Goal: Information Seeking & Learning: Learn about a topic

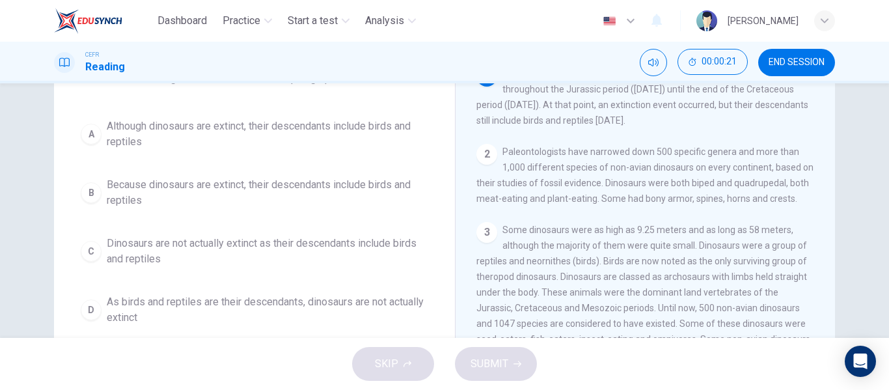
scroll to position [102, 0]
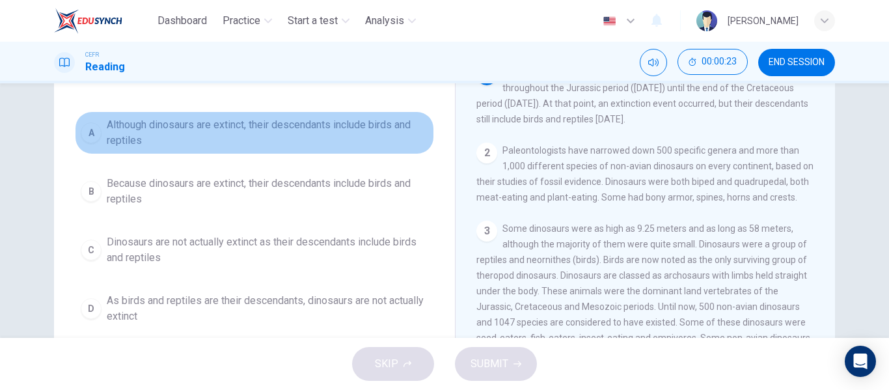
click at [355, 126] on span "Although dinosaurs are extinct, their descendants include birds and reptiles" at bounding box center [267, 132] width 321 height 31
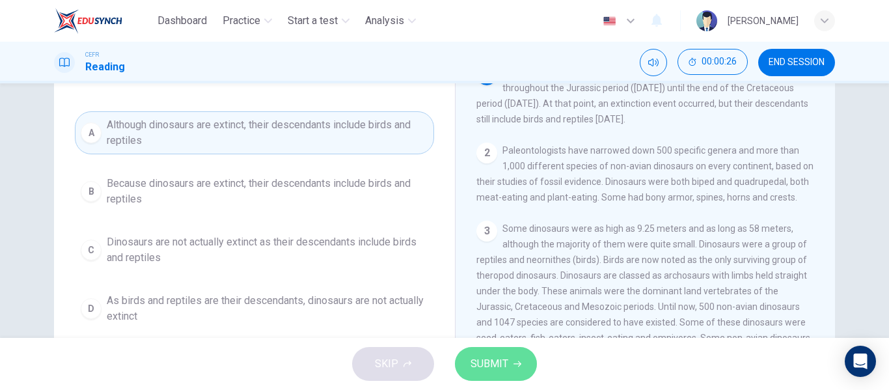
click at [502, 369] on span "SUBMIT" at bounding box center [489, 364] width 38 height 18
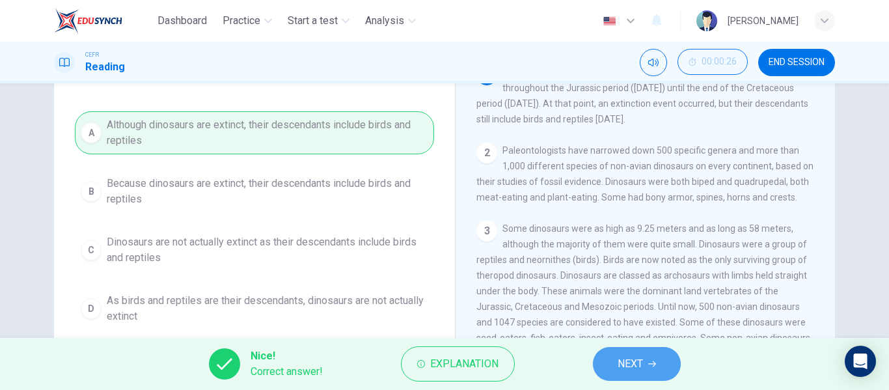
click at [634, 371] on span "NEXT" at bounding box center [629, 364] width 25 height 18
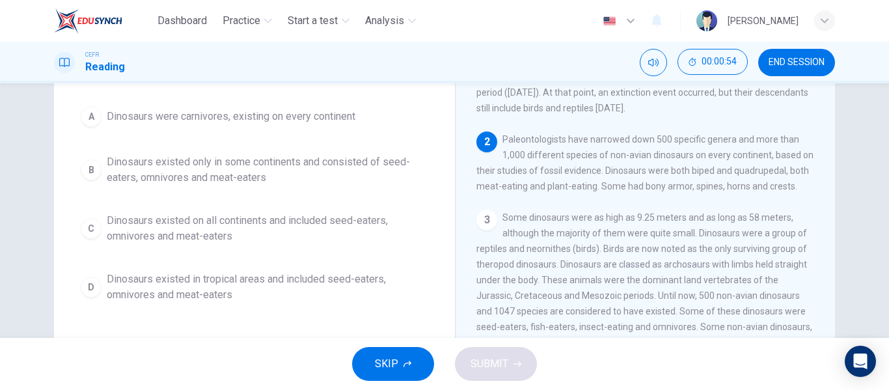
scroll to position [115, 0]
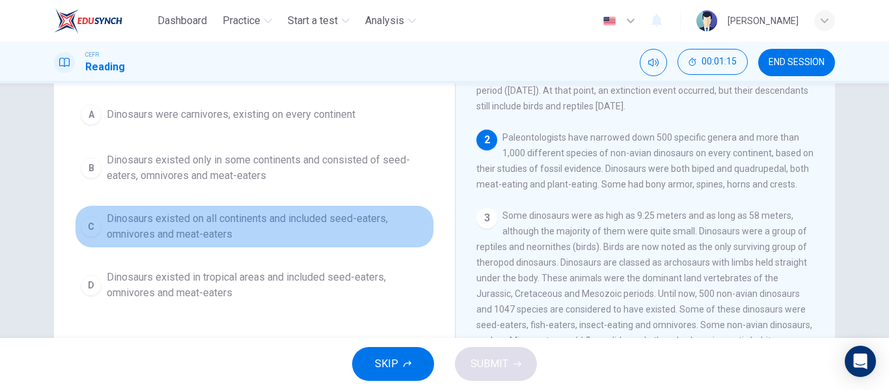
click at [243, 221] on span "Dinosaurs existed on all continents and included seed-eaters, omnivores and mea…" at bounding box center [267, 226] width 321 height 31
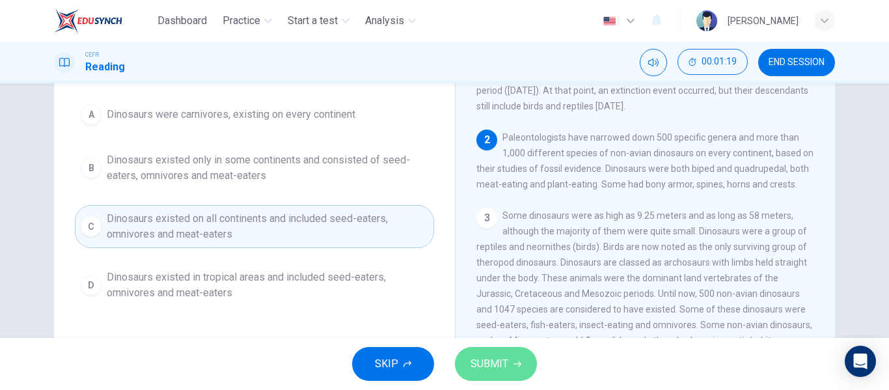
click at [493, 355] on span "SUBMIT" at bounding box center [489, 364] width 38 height 18
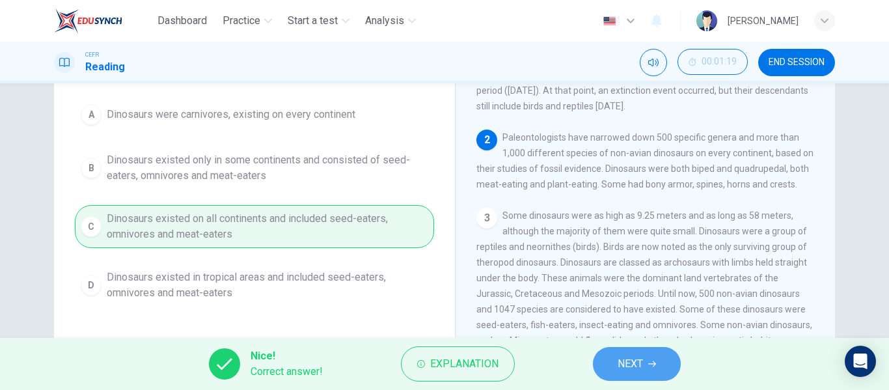
click at [628, 361] on span "NEXT" at bounding box center [629, 364] width 25 height 18
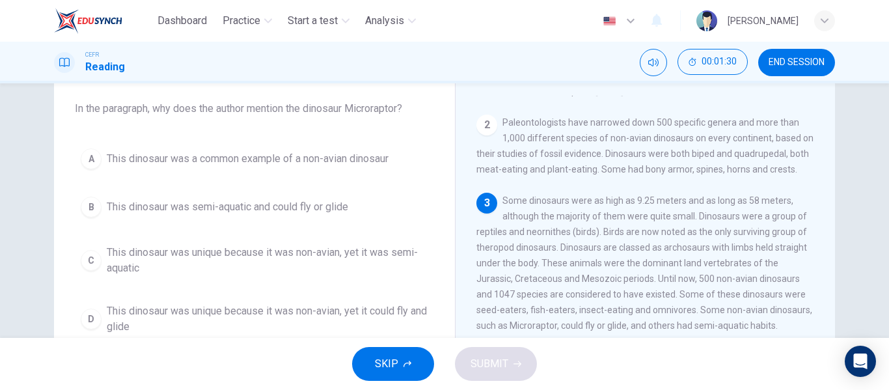
scroll to position [68, 0]
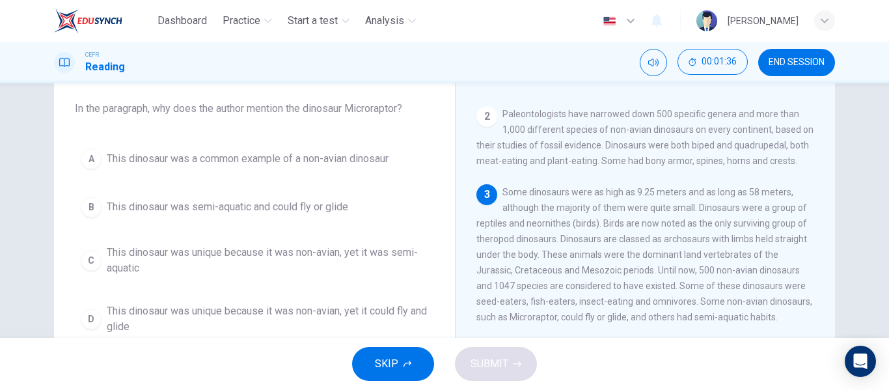
drag, startPoint x: 552, startPoint y: 257, endPoint x: 653, endPoint y: 253, distance: 100.9
click at [653, 253] on div "3 Some dinosaurs were as high as 9.25 meters and as long as 58 meters, although…" at bounding box center [645, 254] width 338 height 141
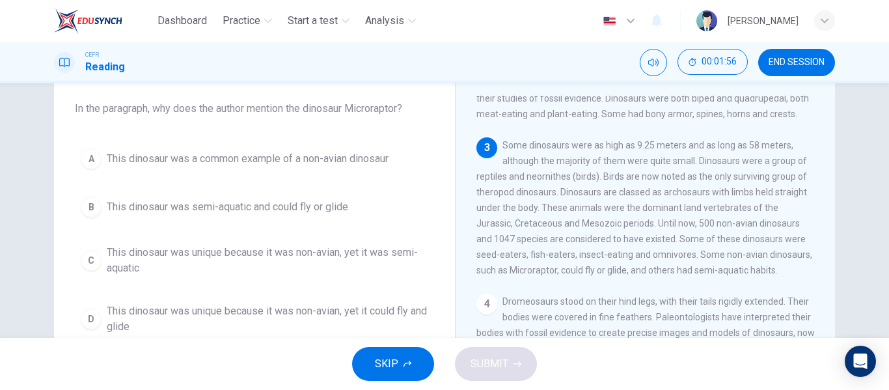
scroll to position [115, 0]
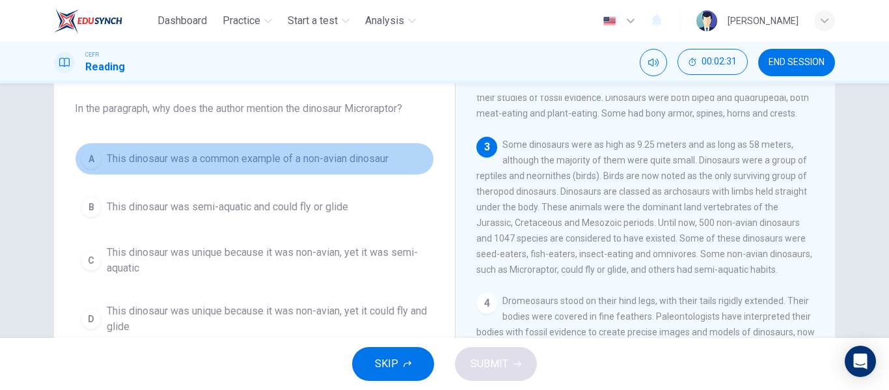
click at [262, 174] on button "A This dinosaur was a common example of a non-avian dinosaur" at bounding box center [254, 158] width 359 height 33
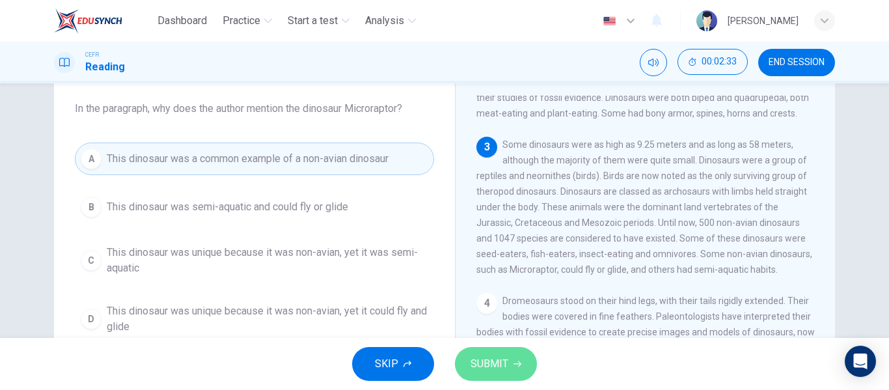
click at [489, 355] on span "SUBMIT" at bounding box center [489, 364] width 38 height 18
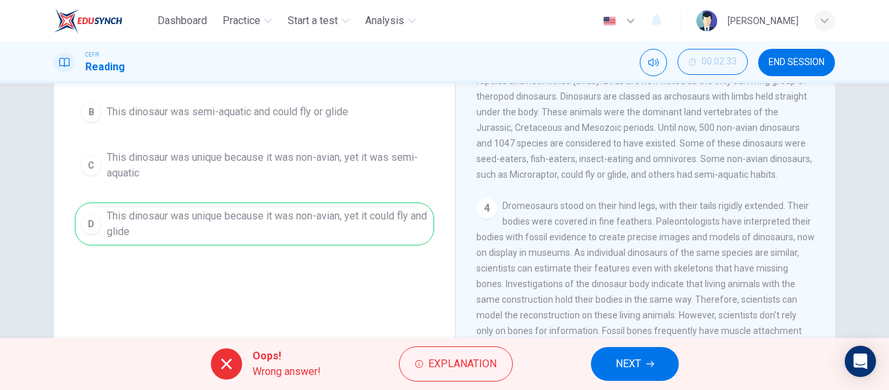
scroll to position [167, 0]
click at [466, 357] on span "Explanation" at bounding box center [462, 364] width 68 height 18
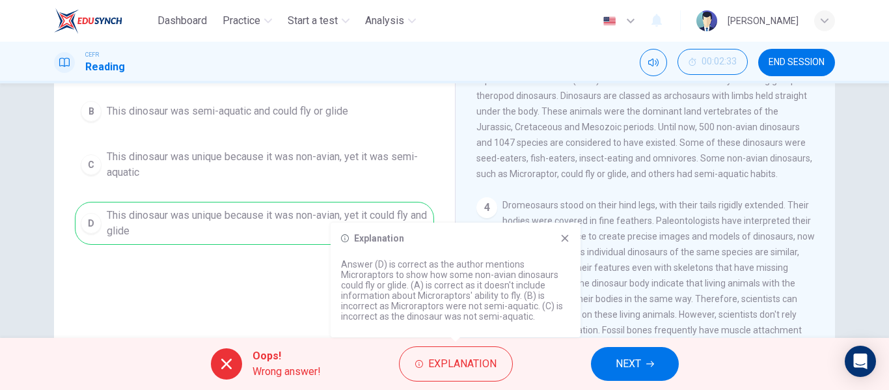
click at [569, 231] on div "Explanation Answer (D) is correct as the author mentions Microraptors to show h…" at bounding box center [456, 280] width 250 height 115
click at [622, 357] on span "NEXT" at bounding box center [627, 364] width 25 height 18
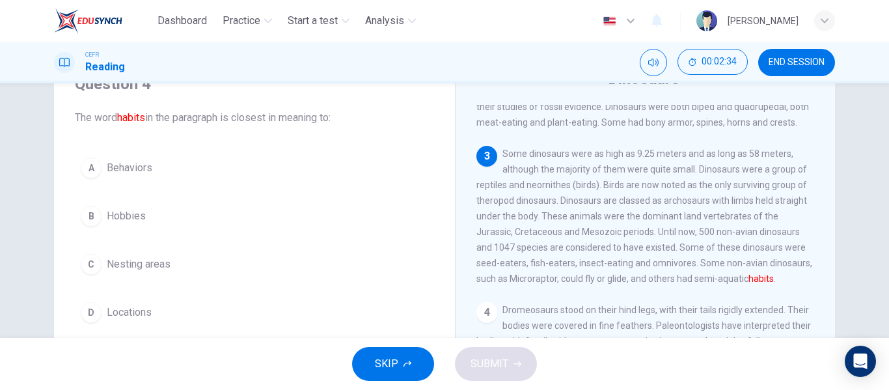
scroll to position [62, 0]
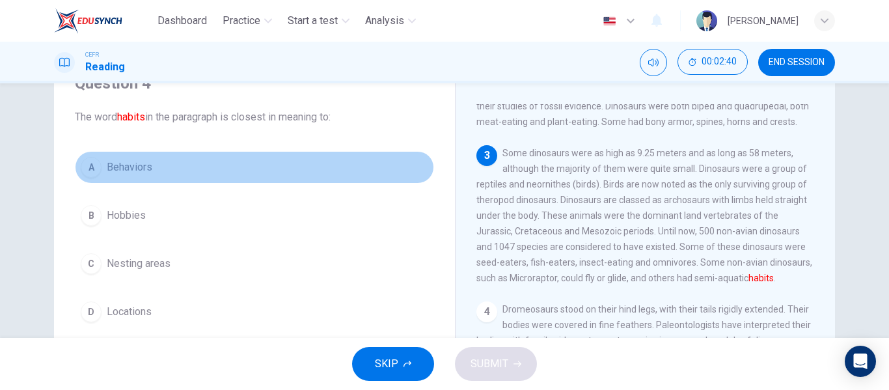
click at [208, 164] on button "A Behaviors" at bounding box center [254, 167] width 359 height 33
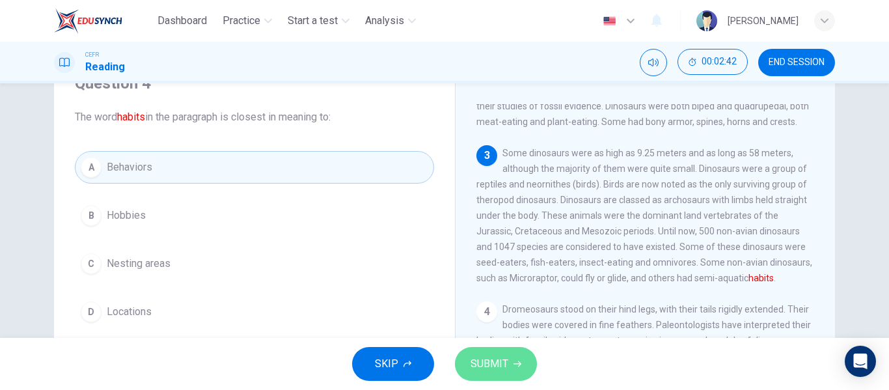
click at [496, 366] on span "SUBMIT" at bounding box center [489, 364] width 38 height 18
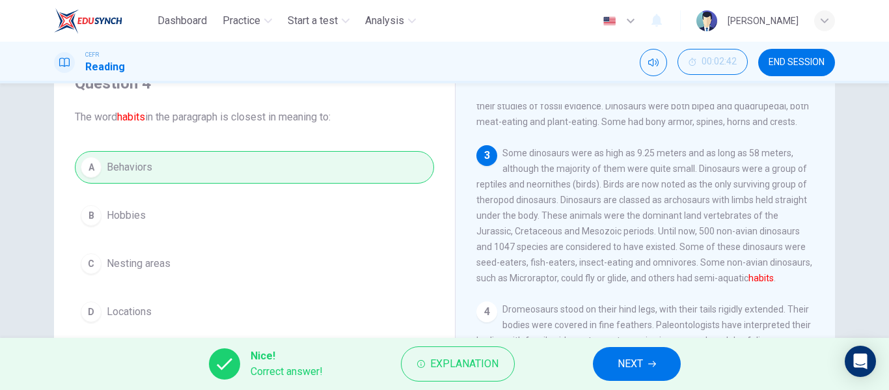
click at [617, 350] on button "NEXT" at bounding box center [637, 364] width 88 height 34
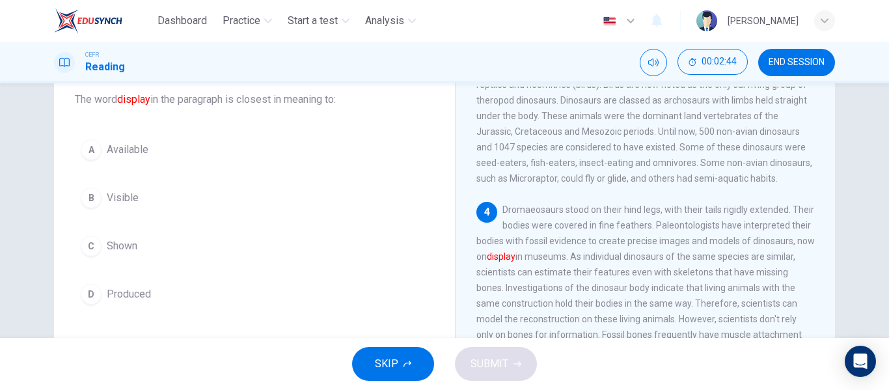
scroll to position [197, 0]
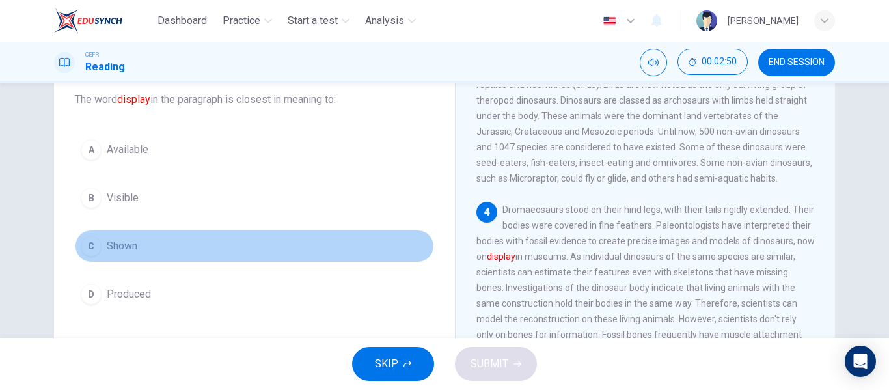
click at [135, 247] on button "C Shown" at bounding box center [254, 246] width 359 height 33
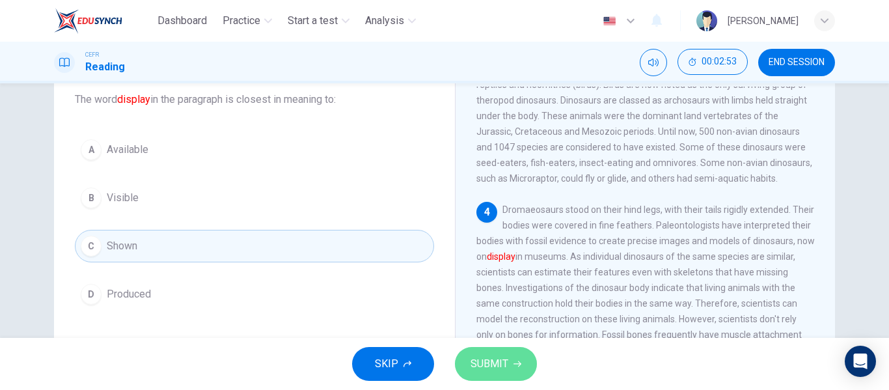
click at [480, 355] on span "SUBMIT" at bounding box center [489, 364] width 38 height 18
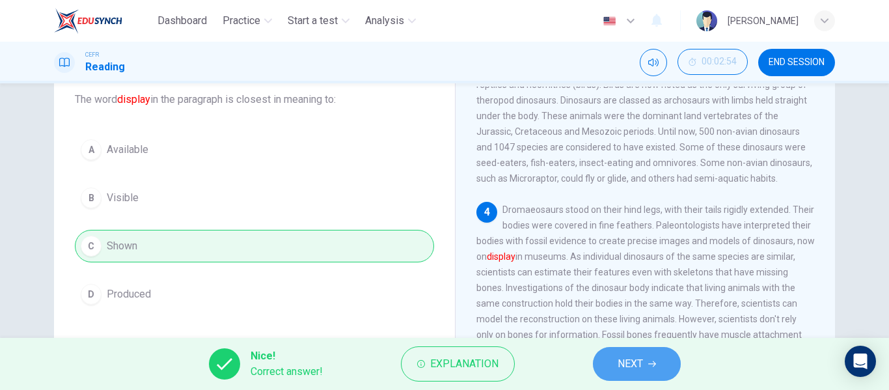
click at [649, 352] on button "NEXT" at bounding box center [637, 364] width 88 height 34
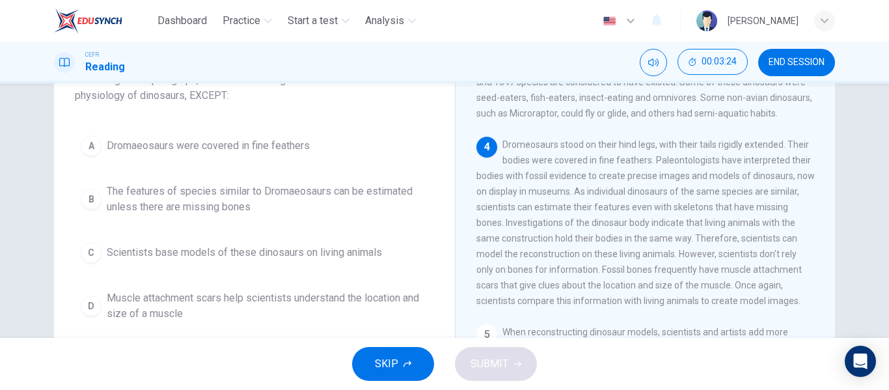
scroll to position [243, 0]
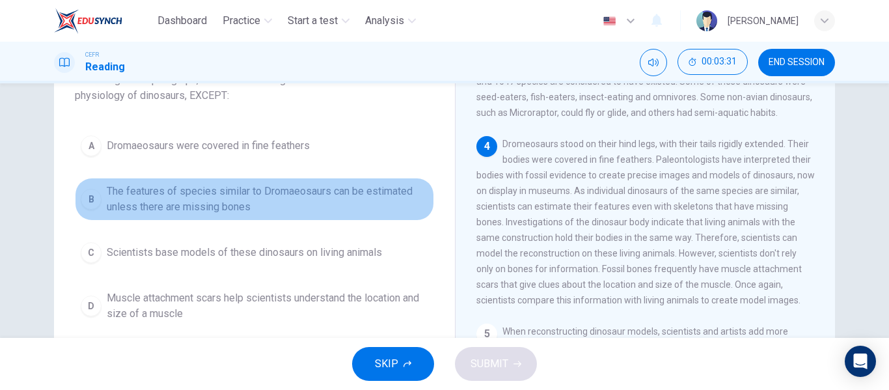
click at [265, 200] on span "The features of species similar to Dromaeosaurs can be estimated unless there a…" at bounding box center [267, 198] width 321 height 31
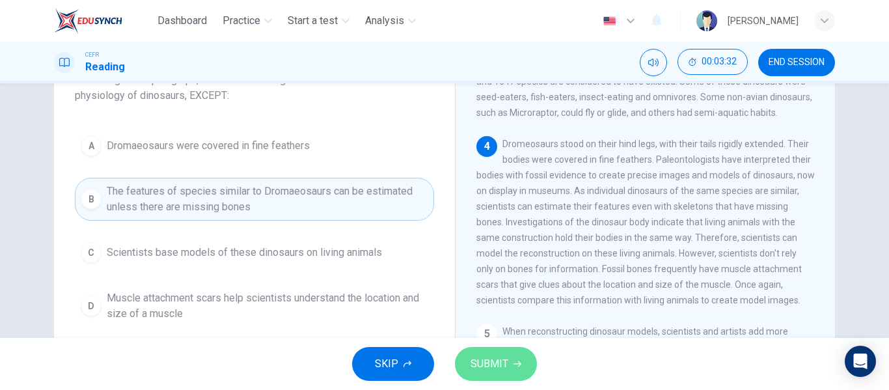
click at [491, 369] on span "SUBMIT" at bounding box center [489, 364] width 38 height 18
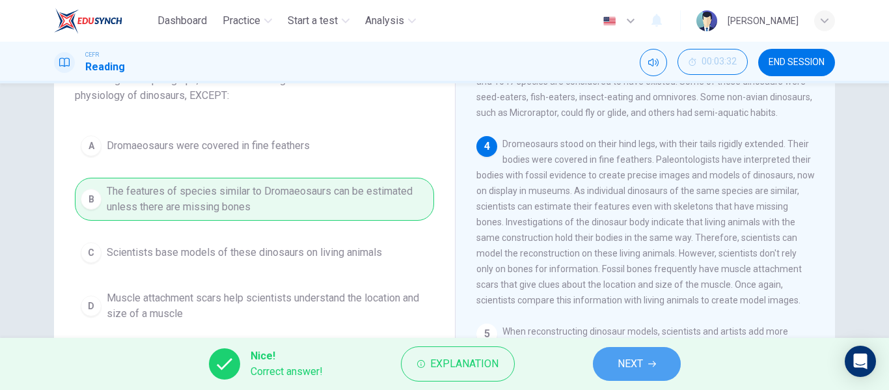
click at [607, 358] on button "NEXT" at bounding box center [637, 364] width 88 height 34
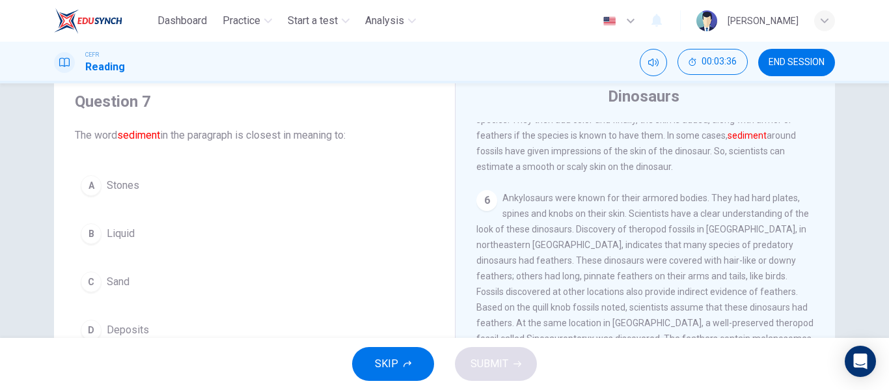
scroll to position [541, 0]
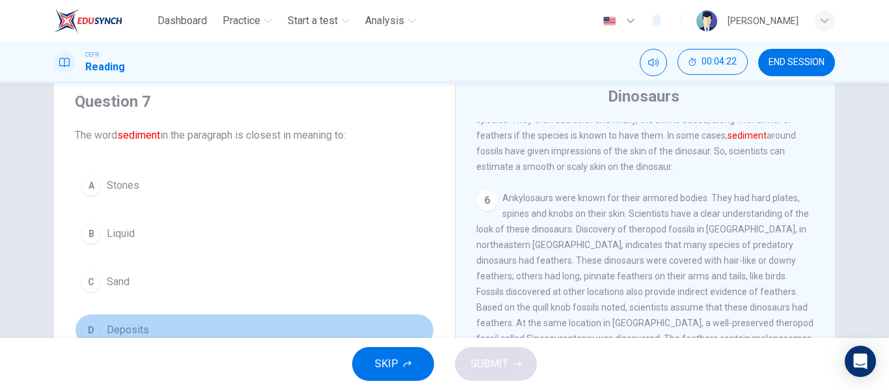
click at [172, 323] on button "D Deposits" at bounding box center [254, 330] width 359 height 33
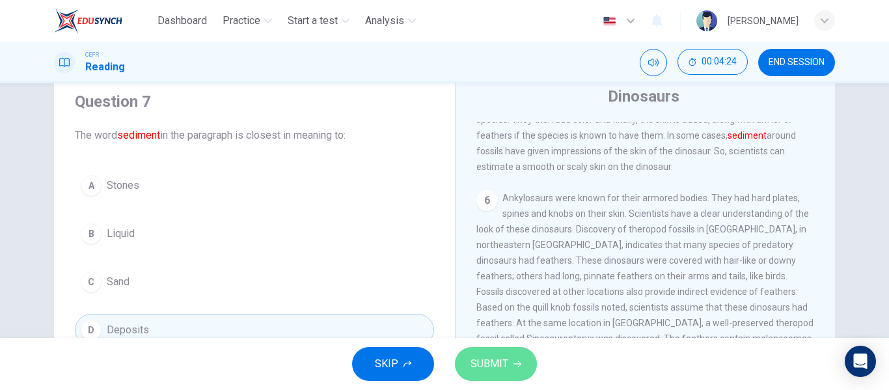
click at [506, 362] on span "SUBMIT" at bounding box center [489, 364] width 38 height 18
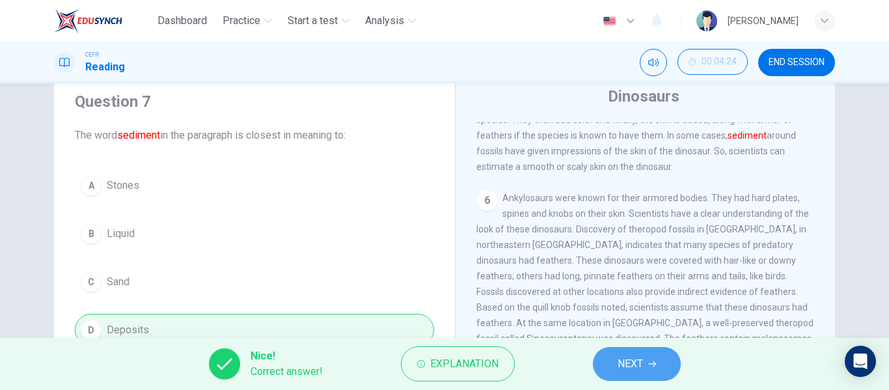
click at [620, 355] on span "NEXT" at bounding box center [629, 364] width 25 height 18
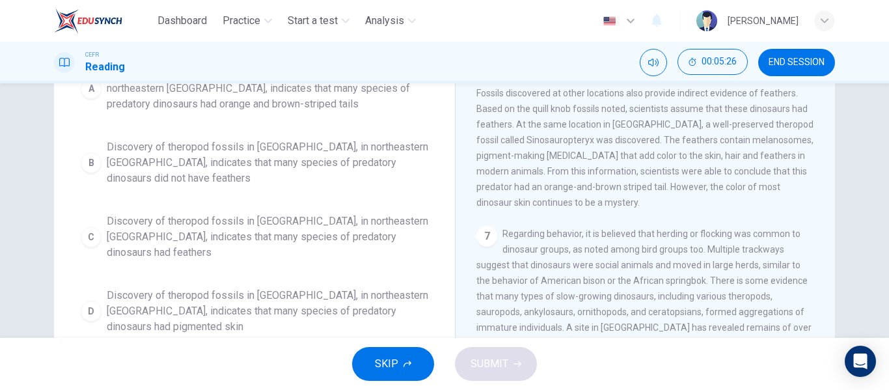
scroll to position [170, 0]
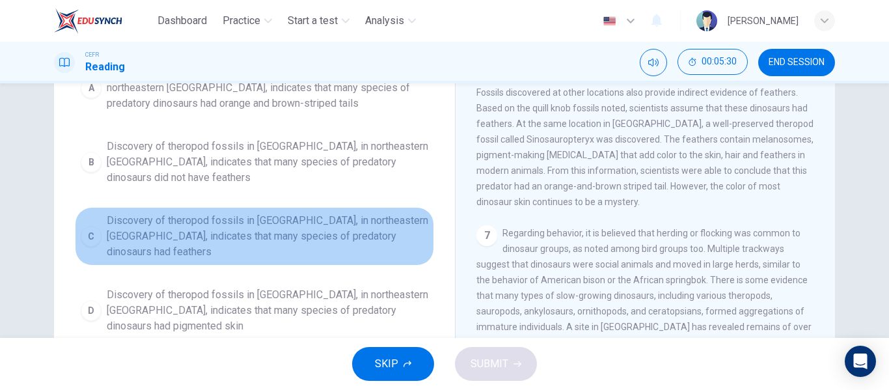
click at [362, 219] on span "Discovery of theropod fossils in [GEOGRAPHIC_DATA], in northeastern [GEOGRAPHIC…" at bounding box center [267, 236] width 321 height 47
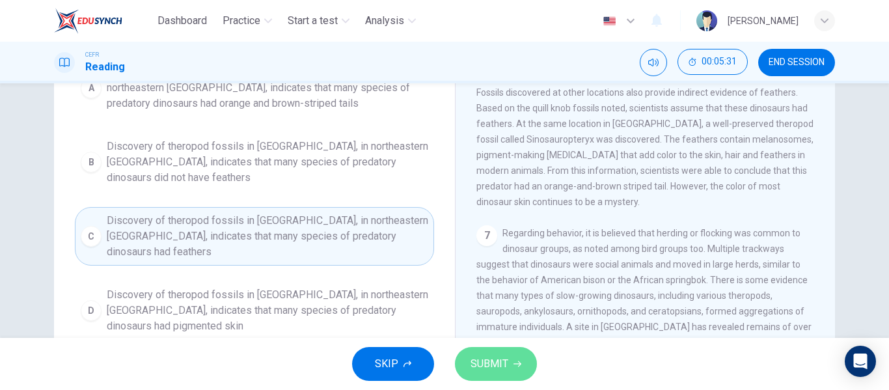
click at [489, 370] on span "SUBMIT" at bounding box center [489, 364] width 38 height 18
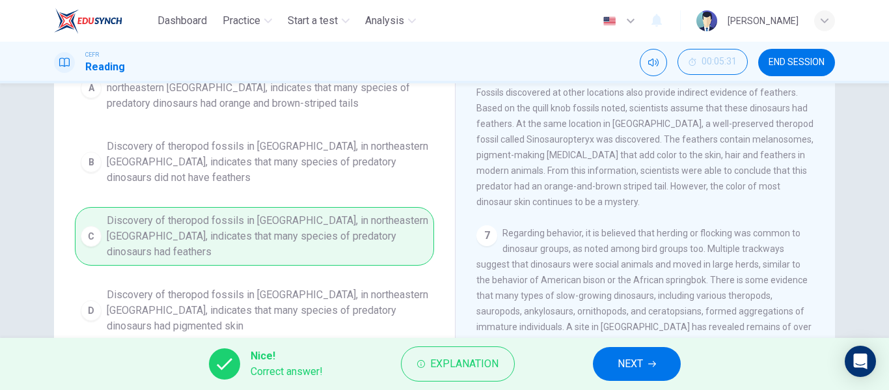
click at [637, 355] on span "NEXT" at bounding box center [629, 364] width 25 height 18
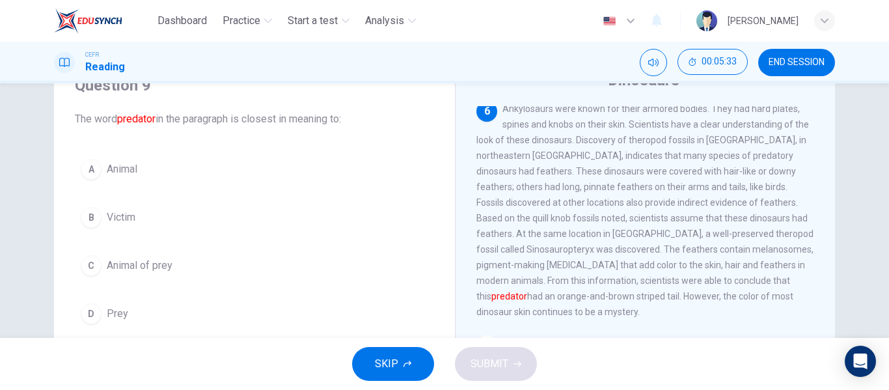
scroll to position [61, 0]
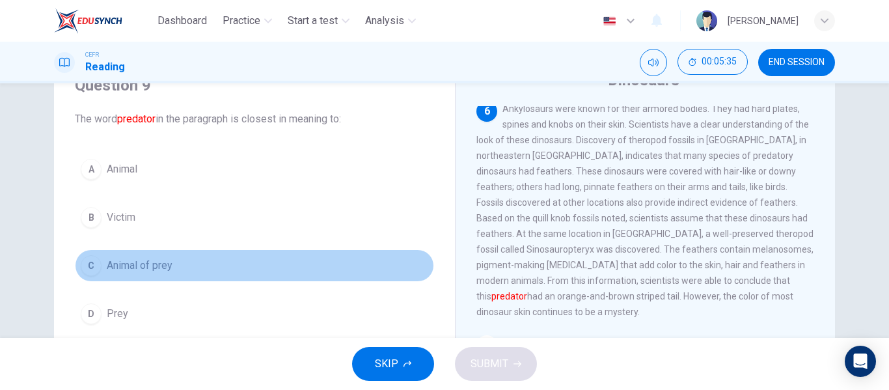
click at [178, 265] on button "C Animal of prey" at bounding box center [254, 265] width 359 height 33
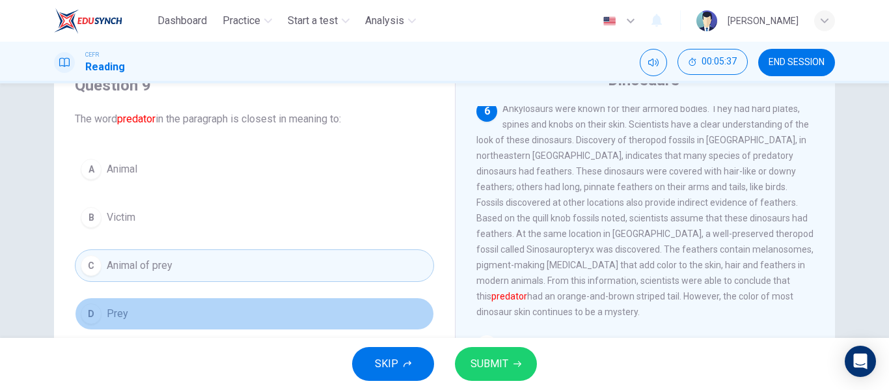
click at [162, 319] on button "D Prey" at bounding box center [254, 313] width 359 height 33
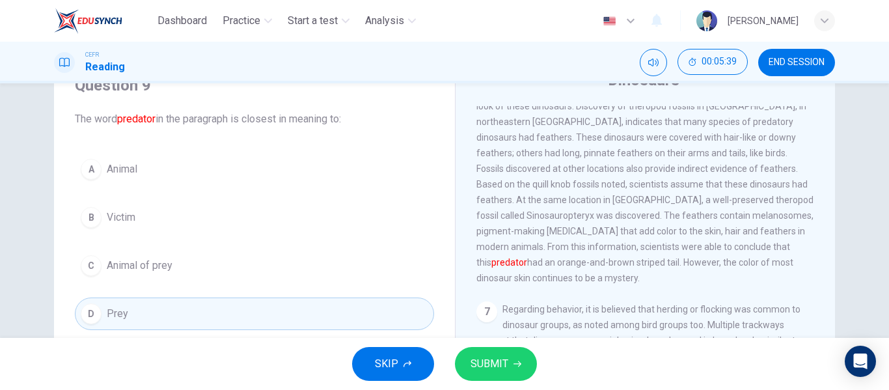
scroll to position [649, 0]
click at [497, 359] on span "SUBMIT" at bounding box center [489, 364] width 38 height 18
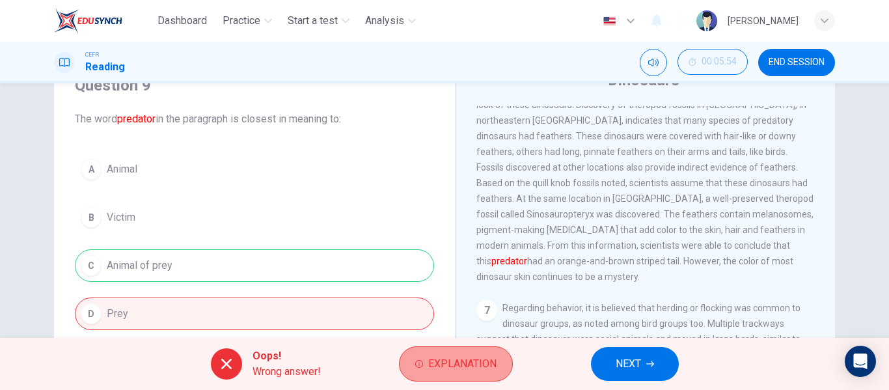
click at [490, 354] on button "Explanation" at bounding box center [456, 363] width 114 height 35
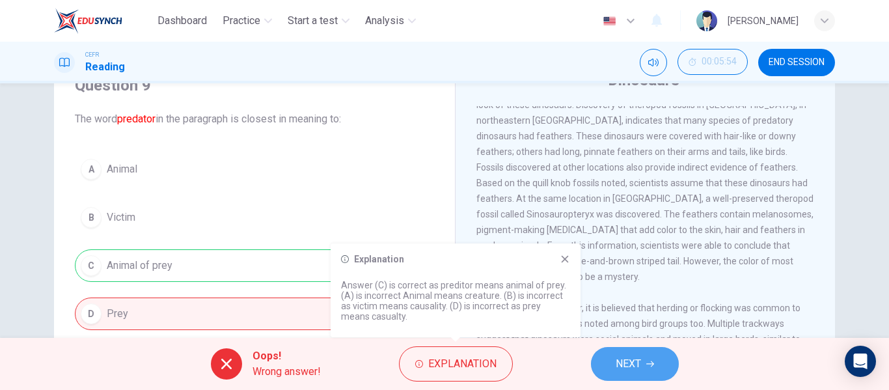
click at [636, 369] on span "NEXT" at bounding box center [627, 364] width 25 height 18
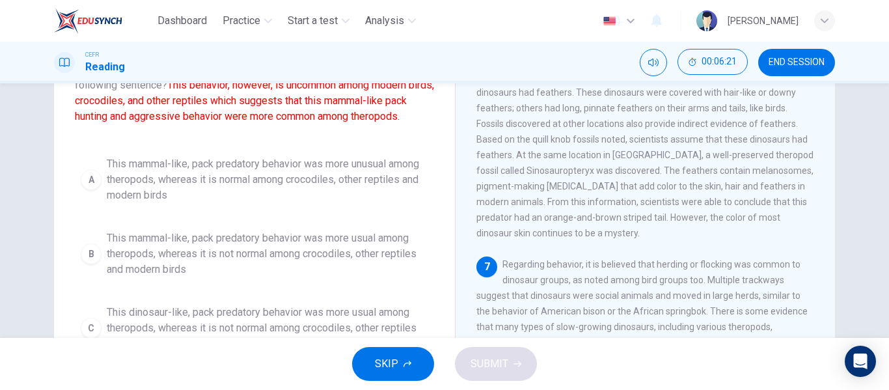
scroll to position [14, 0]
click at [299, 258] on span "This mammal-like, pack predatory behavior was more usual among theropods, where…" at bounding box center [267, 253] width 321 height 47
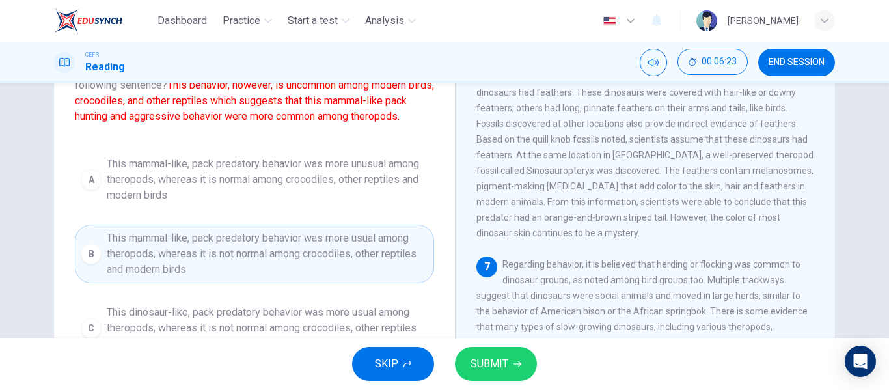
click at [476, 358] on span "SUBMIT" at bounding box center [489, 364] width 38 height 18
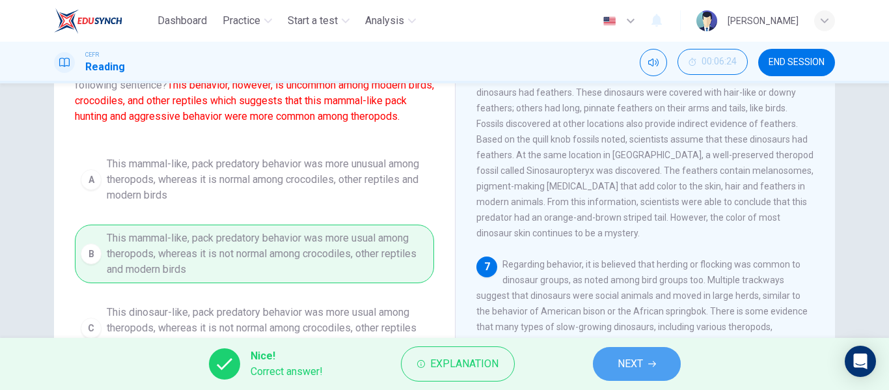
click at [619, 367] on span "NEXT" at bounding box center [629, 364] width 25 height 18
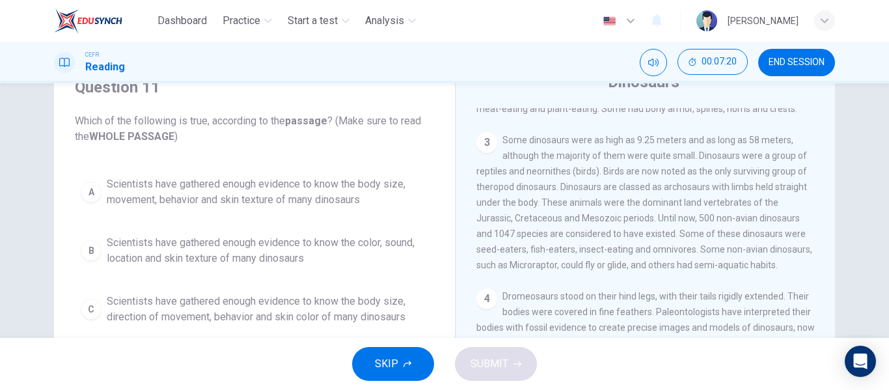
scroll to position [133, 0]
click at [364, 215] on div "A Scientists have gathered enough evidence to know the body size, movement, beh…" at bounding box center [254, 279] width 359 height 219
click at [353, 202] on span "Scientists have gathered enough evidence to know the body size, movement, behav…" at bounding box center [267, 191] width 321 height 31
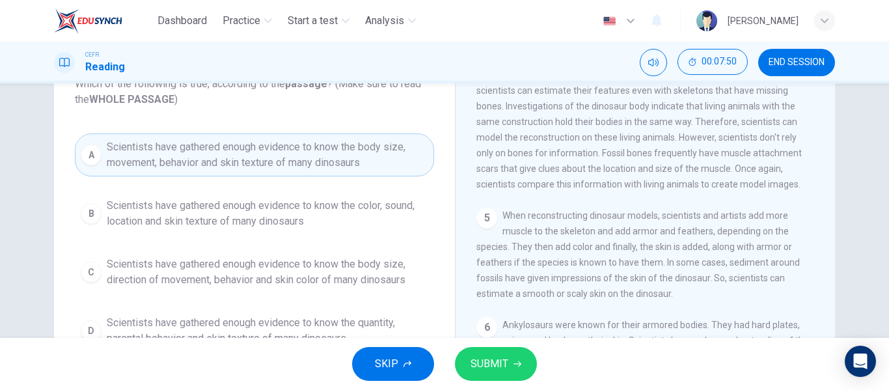
scroll to position [364, 0]
click at [499, 371] on span "SUBMIT" at bounding box center [489, 364] width 38 height 18
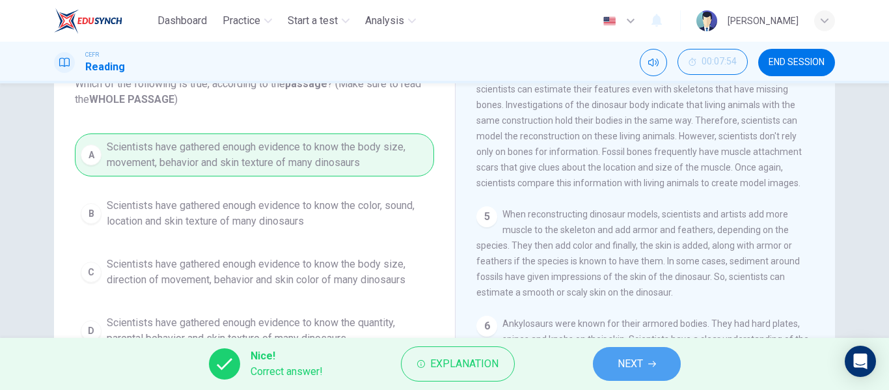
click at [643, 364] on span "NEXT" at bounding box center [629, 364] width 25 height 18
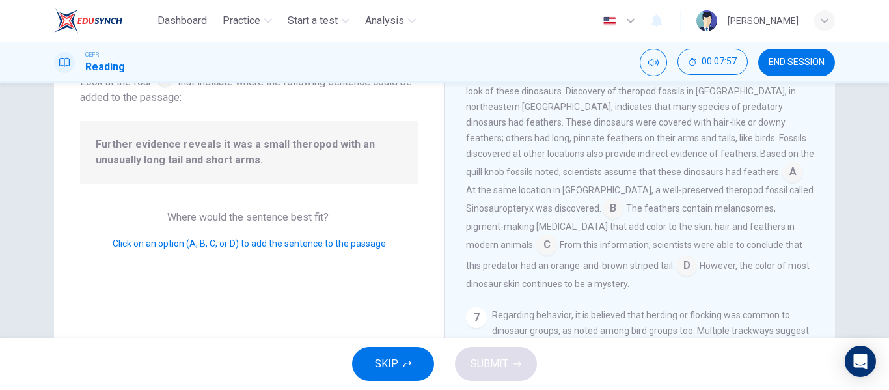
scroll to position [628, 0]
click at [782, 183] on input at bounding box center [792, 172] width 21 height 21
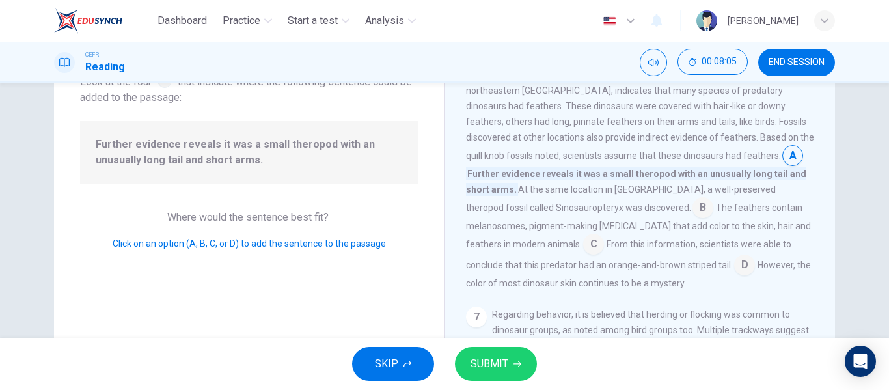
scroll to position [646, 0]
click at [604, 245] on input at bounding box center [593, 243] width 21 height 21
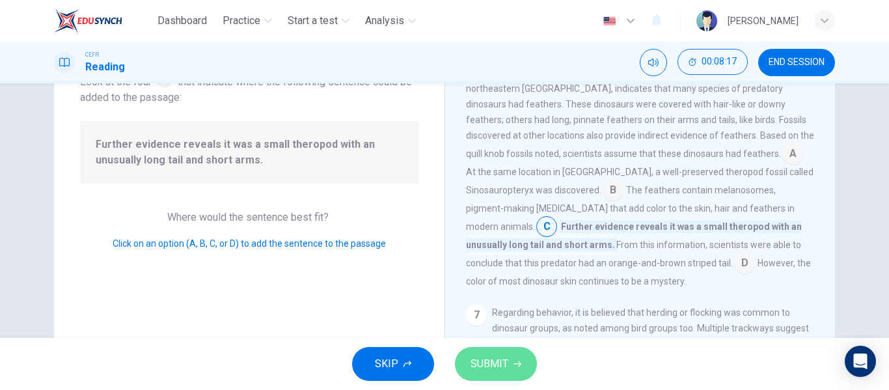
click at [487, 359] on span "SUBMIT" at bounding box center [489, 364] width 38 height 18
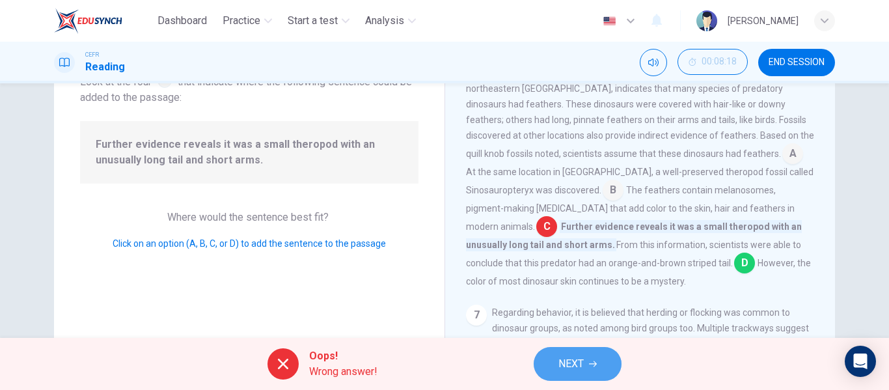
click at [579, 362] on span "NEXT" at bounding box center [570, 364] width 25 height 18
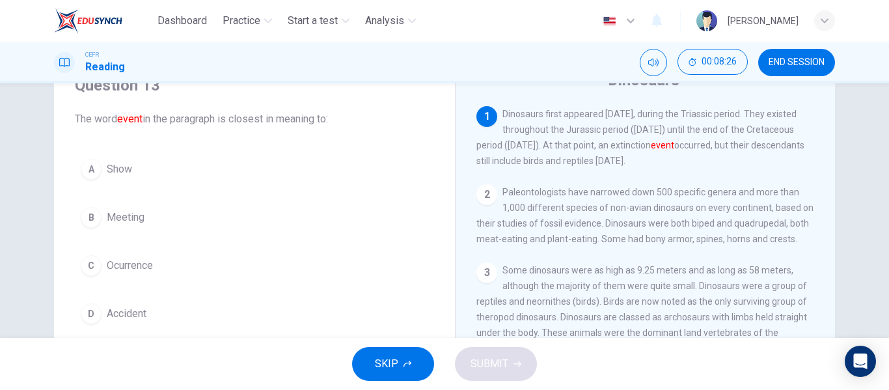
scroll to position [61, 0]
click at [170, 260] on button "C Ocurrence" at bounding box center [254, 265] width 359 height 33
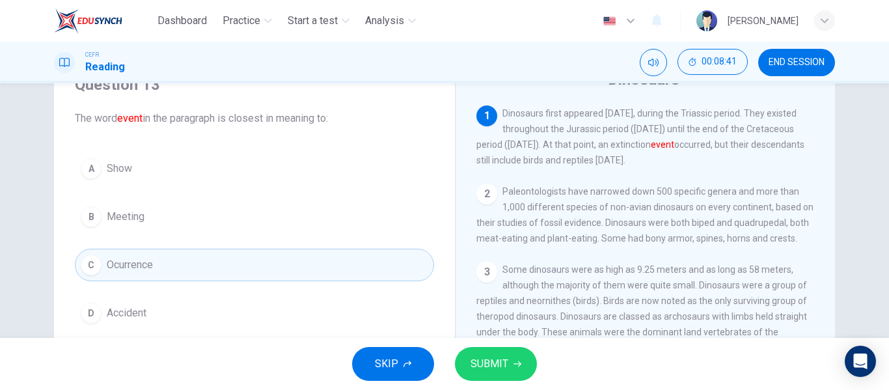
click at [273, 314] on button "D Accident" at bounding box center [254, 313] width 359 height 33
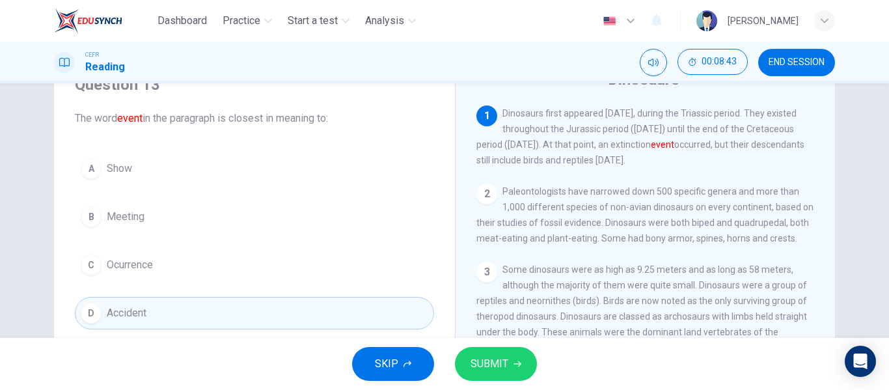
click at [481, 360] on span "SUBMIT" at bounding box center [489, 364] width 38 height 18
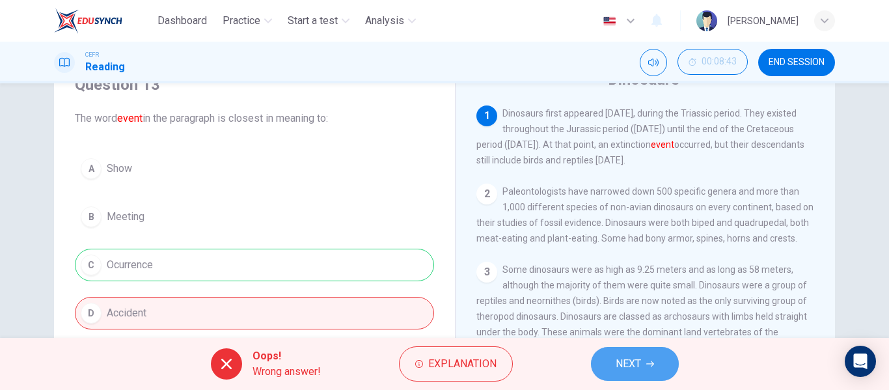
click at [596, 362] on button "NEXT" at bounding box center [635, 364] width 88 height 34
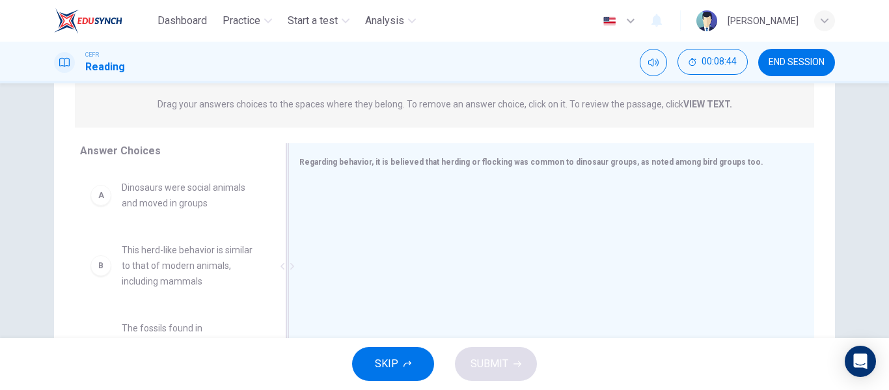
scroll to position [165, 0]
click at [405, 364] on icon "button" at bounding box center [407, 364] width 8 height 8
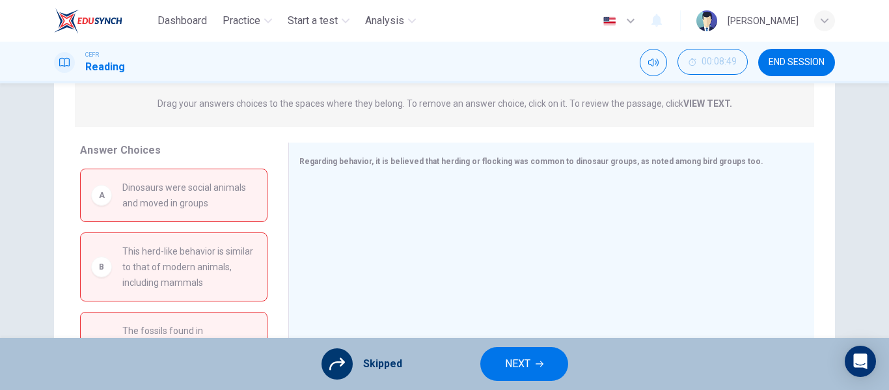
click at [507, 374] on button "NEXT" at bounding box center [524, 364] width 88 height 34
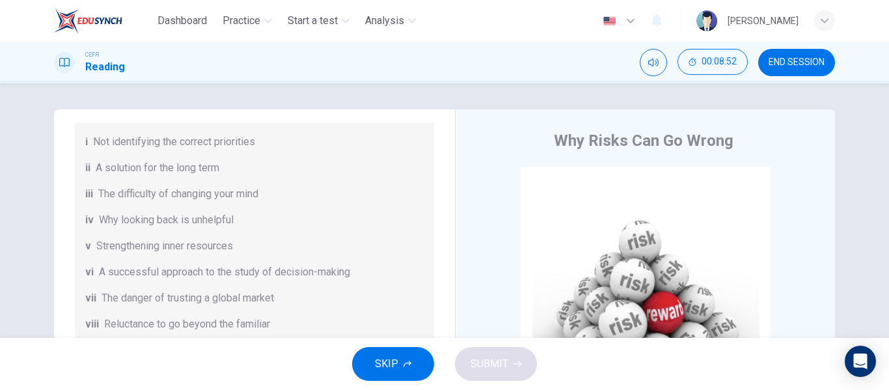
scroll to position [0, 0]
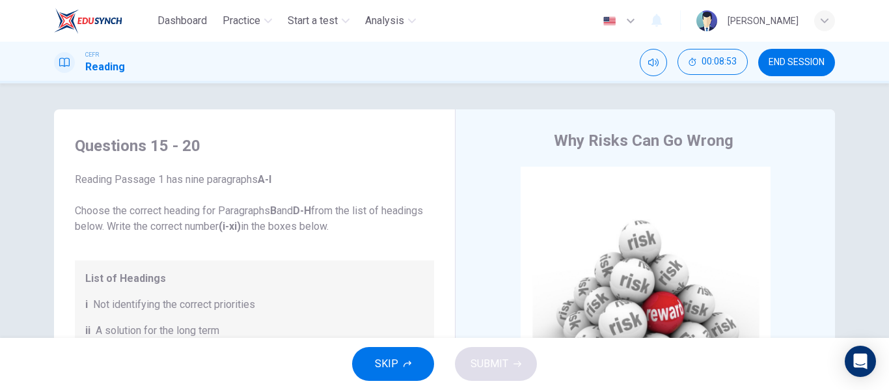
click at [781, 59] on span "END SESSION" at bounding box center [796, 62] width 56 height 10
